Goal: Task Accomplishment & Management: Use online tool/utility

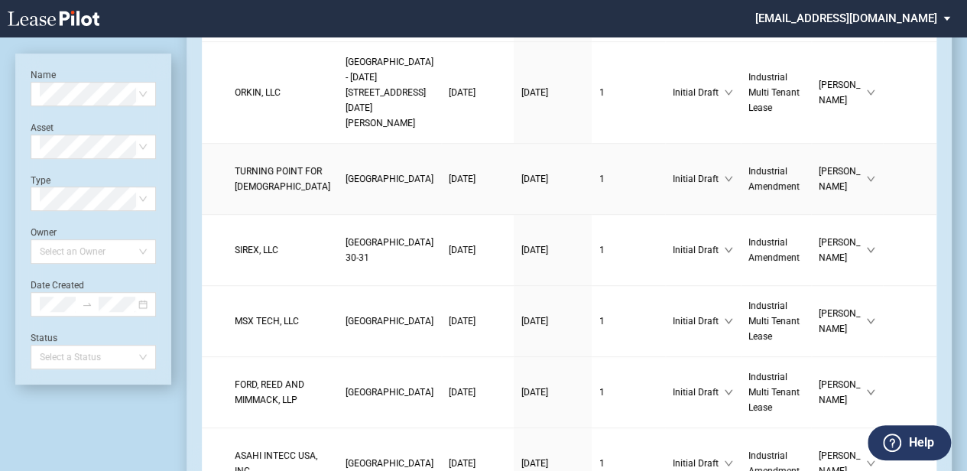
scroll to position [255, 0]
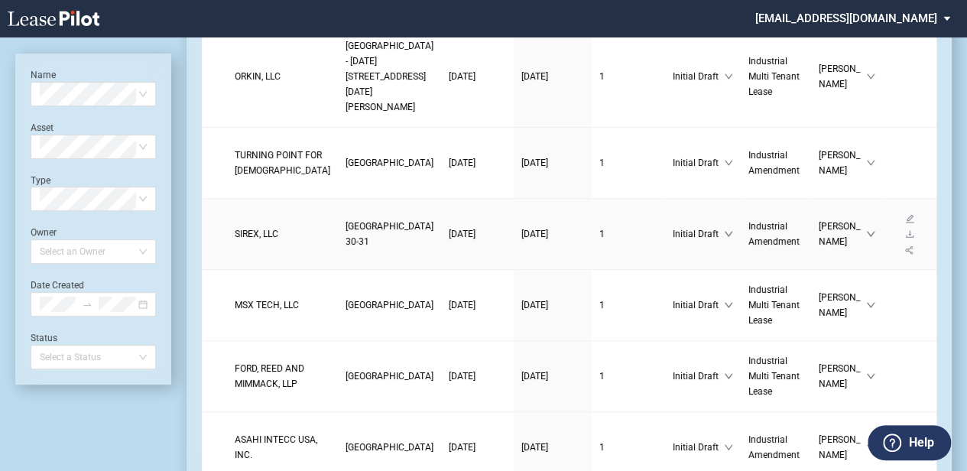
click at [277, 264] on td "SIREX, LLC" at bounding box center [282, 234] width 111 height 71
click at [346, 247] on span "[GEOGRAPHIC_DATA] 30-31" at bounding box center [390, 234] width 88 height 26
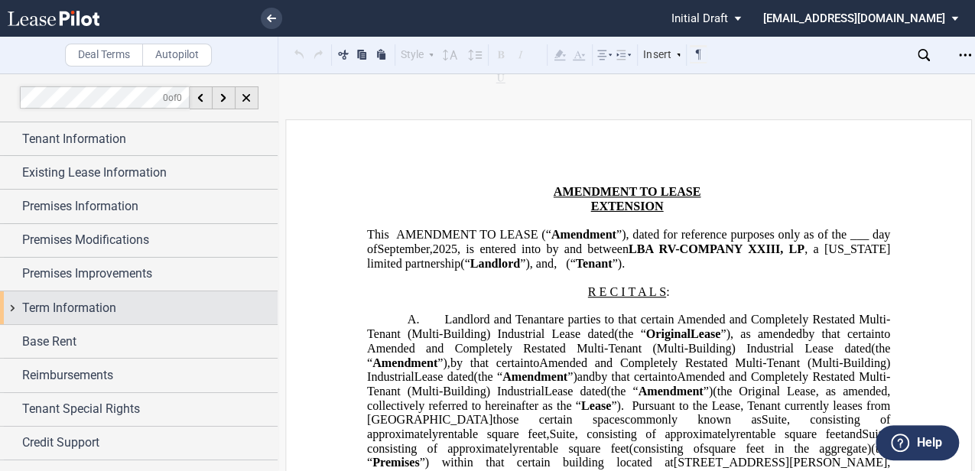
click at [155, 315] on div "Term Information" at bounding box center [149, 308] width 255 height 18
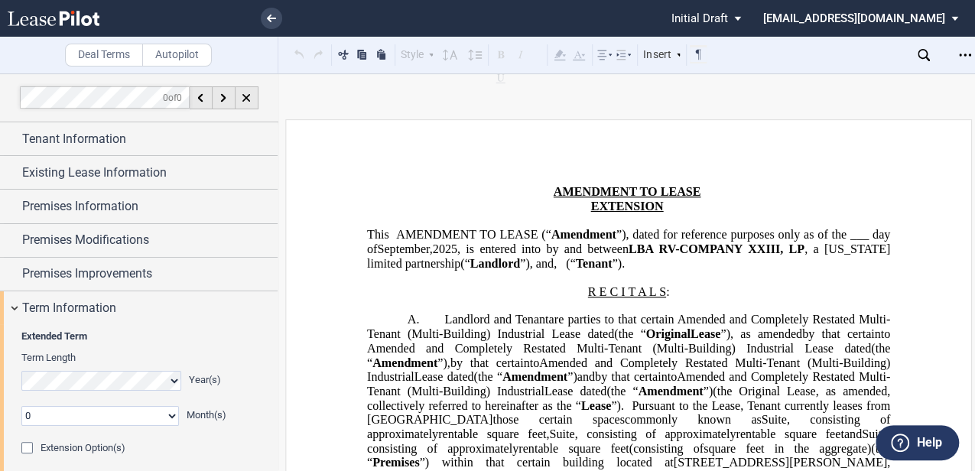
scroll to position [168, 0]
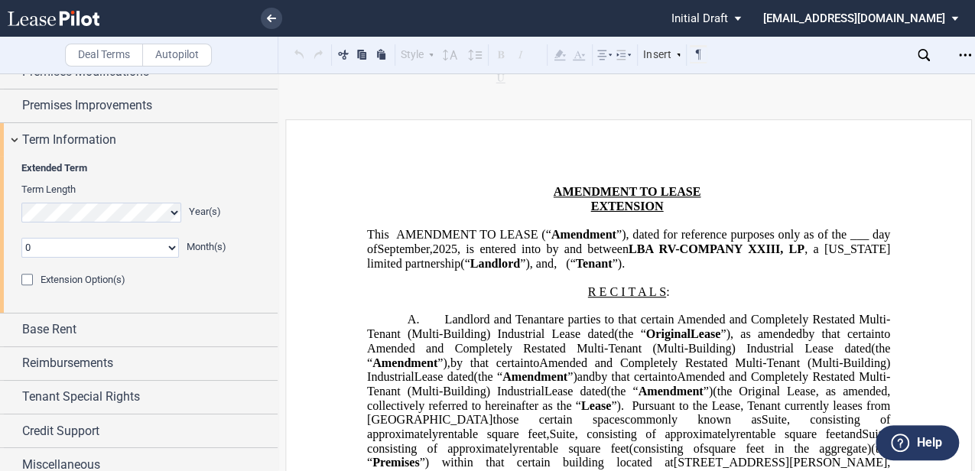
click at [92, 274] on span "Extension Option(s)" at bounding box center [83, 279] width 85 height 11
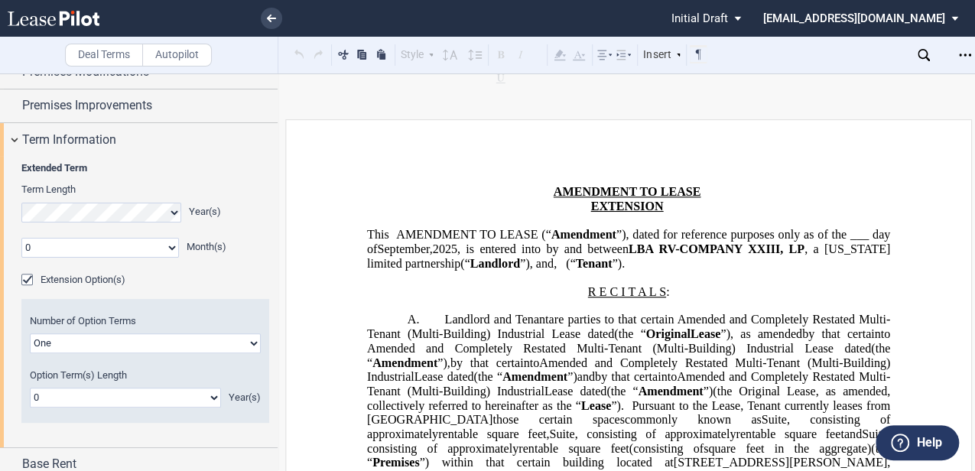
scroll to position [177, 0]
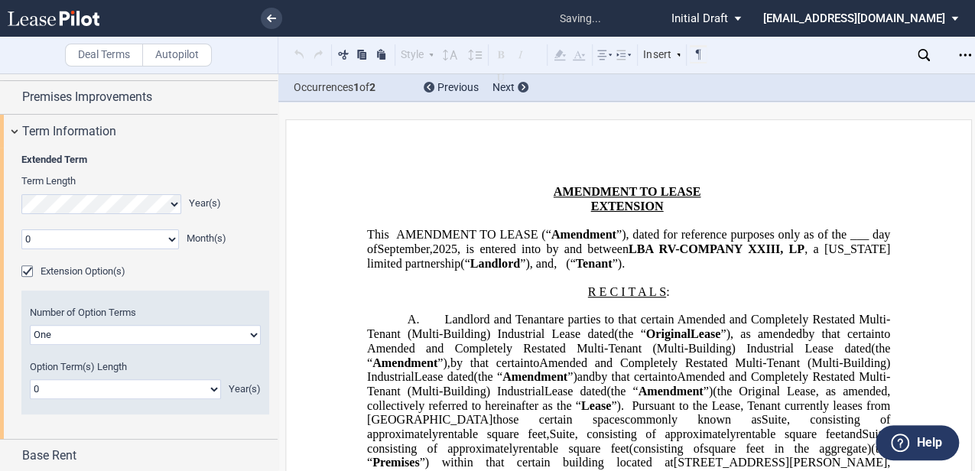
click at [204, 379] on select "0 1 2 3 4 5 6 7 8 9 10 11 12 13 14 15 16 17 18 19 20" at bounding box center [125, 389] width 191 height 20
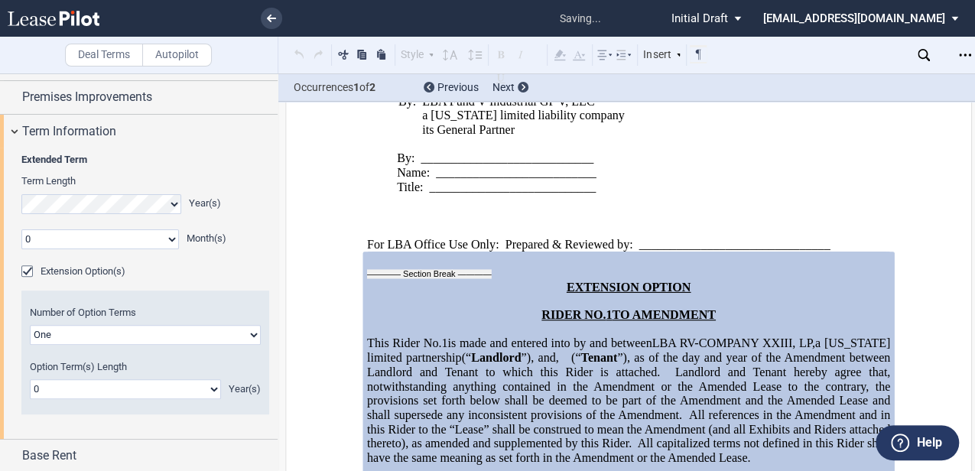
scroll to position [2503, 0]
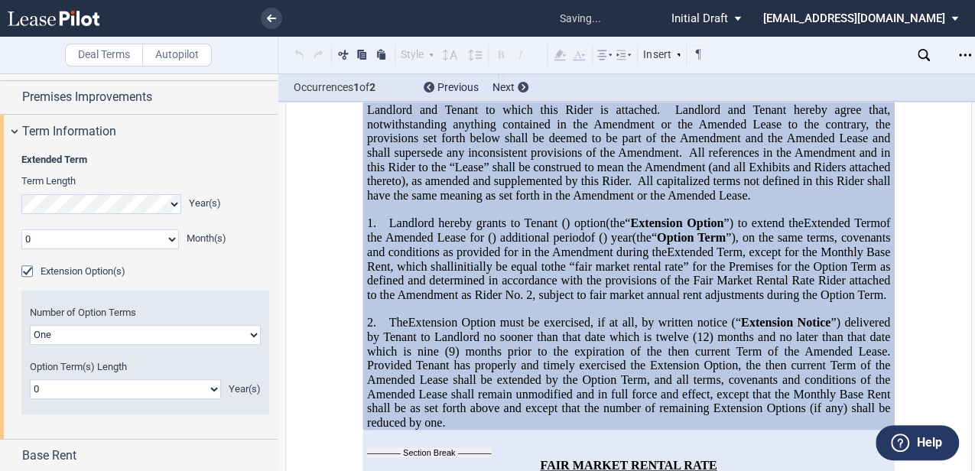
select select "number:3"
click at [30, 379] on select "0 1 2 3 4 5 6 7 8 9 10 11 12 13 14 15 16 17 18 19 20" at bounding box center [125, 389] width 191 height 20
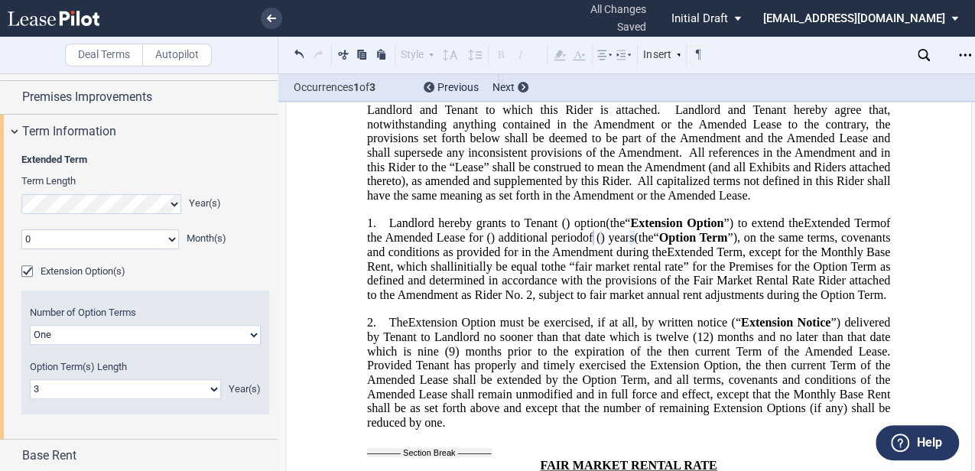
click at [741, 160] on span "Landlord and Tenant hereby agree that, notwithstanding anything contained in th…" at bounding box center [630, 131] width 526 height 57
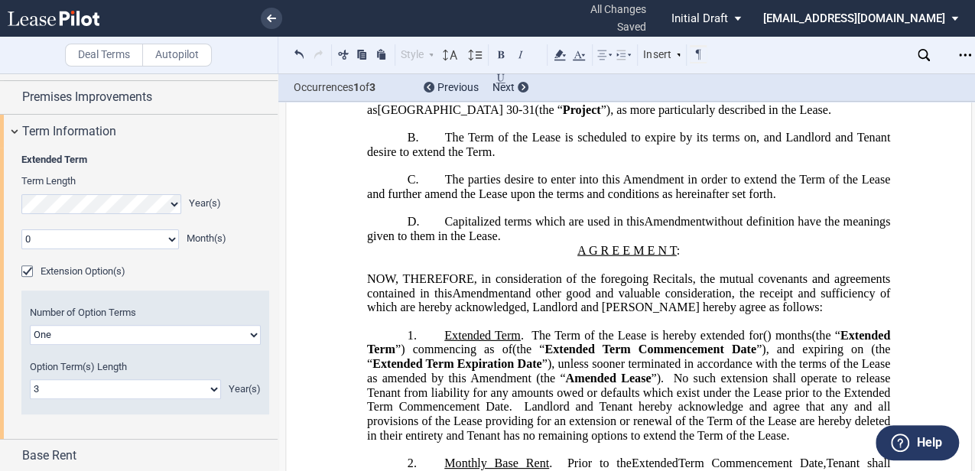
scroll to position [560, 0]
